Goal: Information Seeking & Learning: Learn about a topic

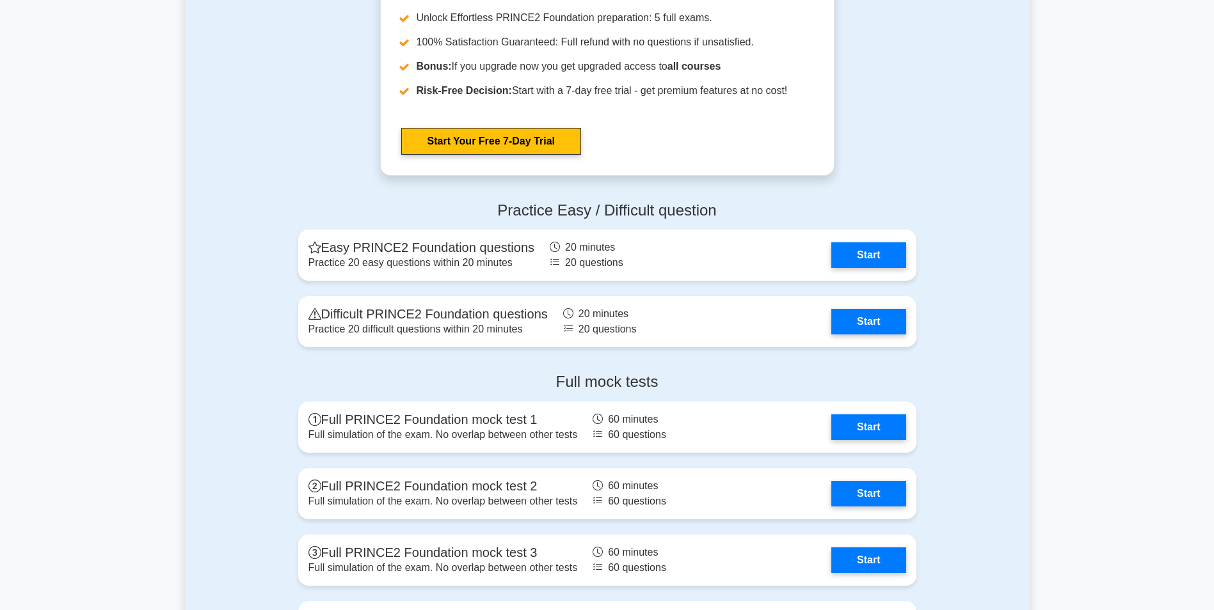
scroll to position [1599, 0]
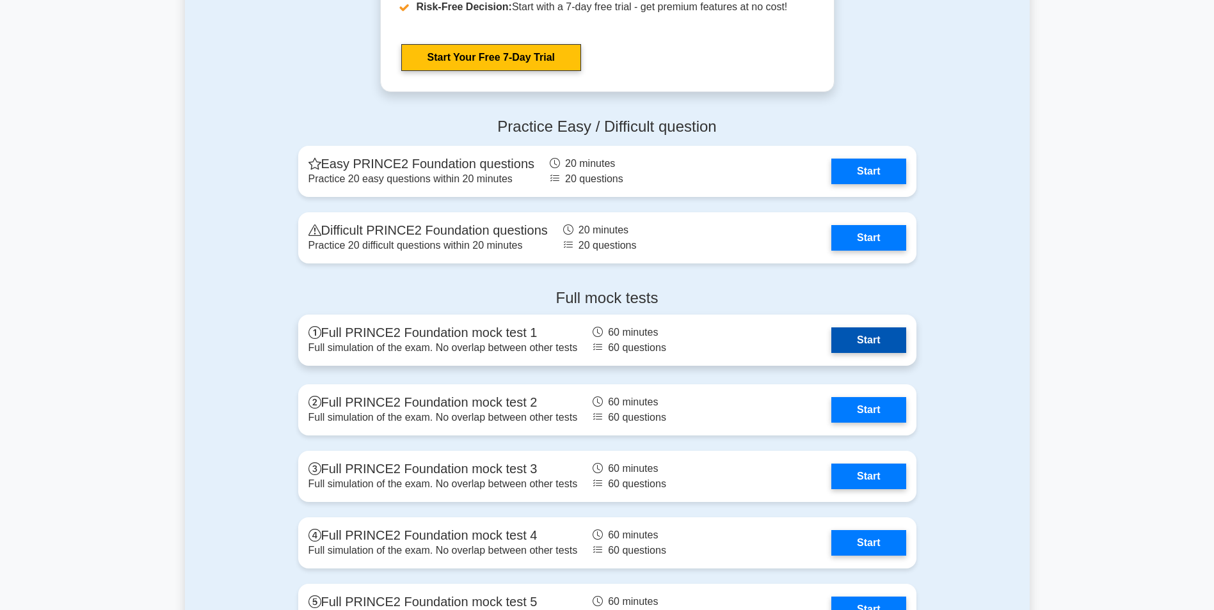
click at [869, 344] on link "Start" at bounding box center [868, 341] width 74 height 26
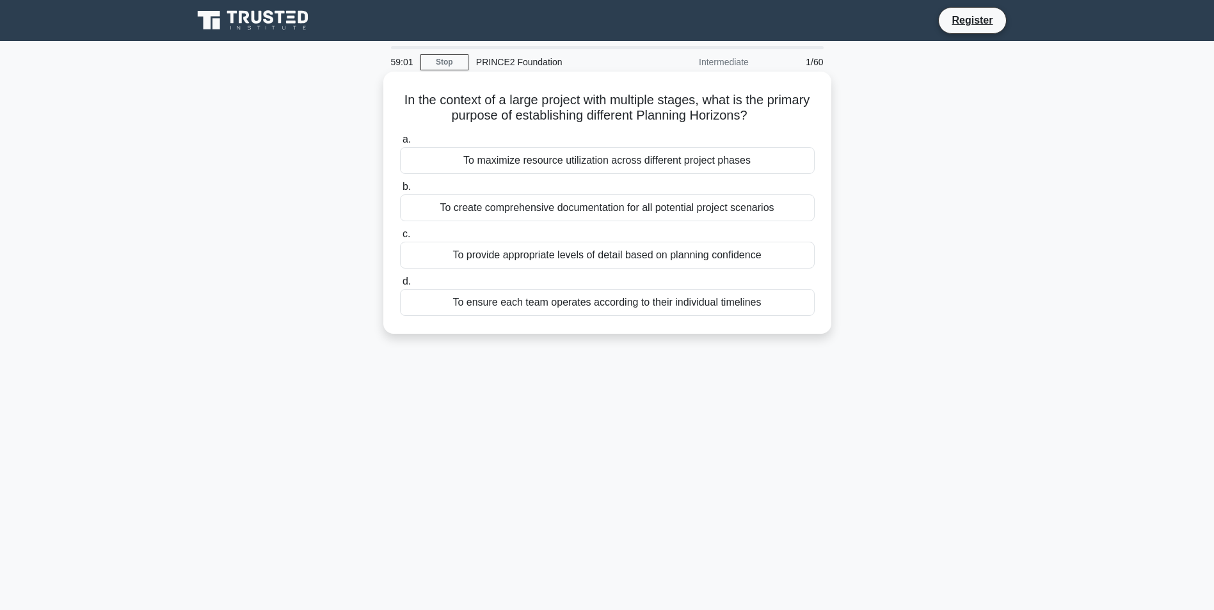
click at [543, 260] on div "To provide appropriate levels of detail based on planning confidence" at bounding box center [607, 255] width 415 height 27
click at [400, 239] on input "c. To provide appropriate levels of detail based on planning confidence" at bounding box center [400, 234] width 0 height 8
